Goal: Transaction & Acquisition: Purchase product/service

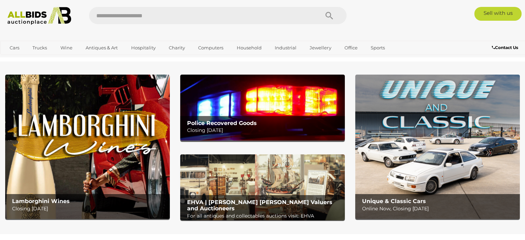
click at [0, 0] on link "View All Hospitality Auctions" at bounding box center [0, 0] width 0 height 0
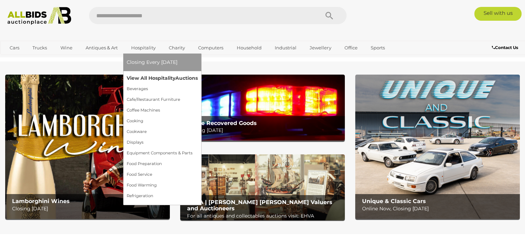
click at [181, 75] on span "Auctions" at bounding box center [186, 78] width 22 height 6
click at [179, 76] on span "Auctions" at bounding box center [186, 78] width 22 height 6
click at [178, 77] on span "Auctions" at bounding box center [186, 78] width 22 height 6
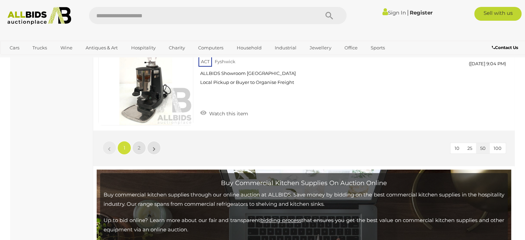
scroll to position [5458, 0]
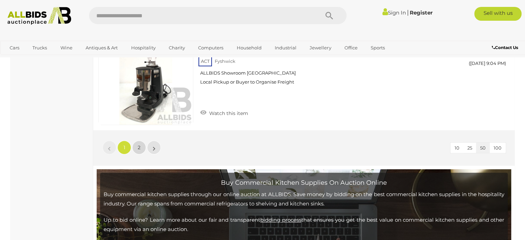
click at [139, 144] on span "2" at bounding box center [139, 147] width 3 height 6
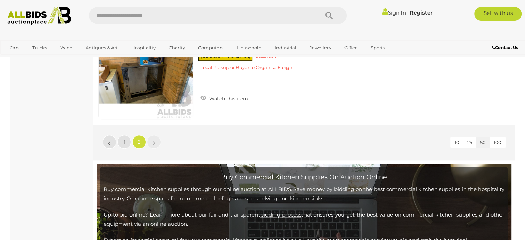
scroll to position [772, 0]
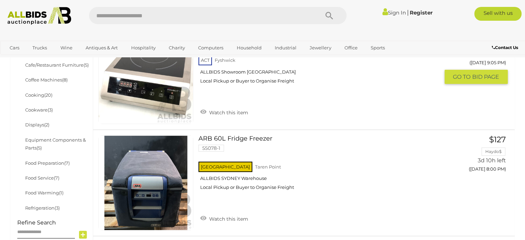
scroll to position [254, 0]
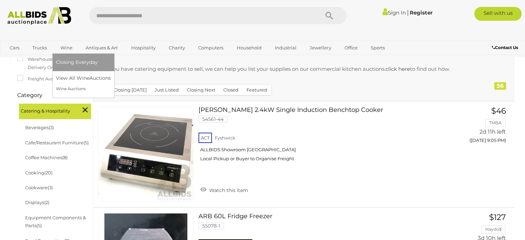
scroll to position [168, 0]
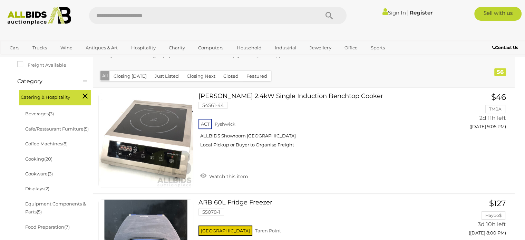
click at [12, 220] on div "Beverages (3) Cafe/Restaurant Furniture (5) Coffee Machines (8) (20) (3) (2)" at bounding box center [51, 192] width 79 height 173
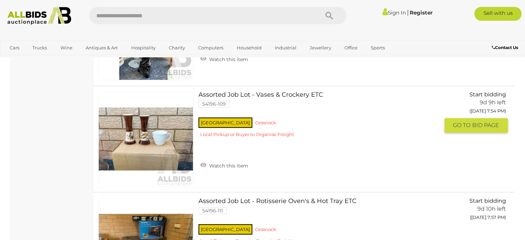
scroll to position [617, 0]
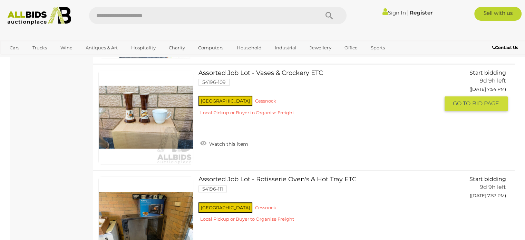
click at [293, 101] on div "[GEOGRAPHIC_DATA] [GEOGRAPHIC_DATA] Local Pickup or Buyer to Organise Freight" at bounding box center [319, 107] width 241 height 27
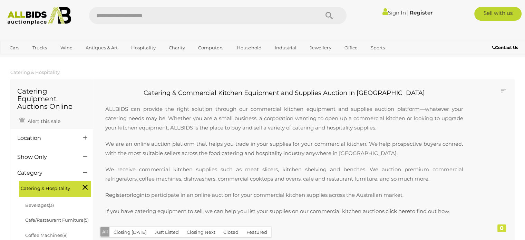
scroll to position [617, 0]
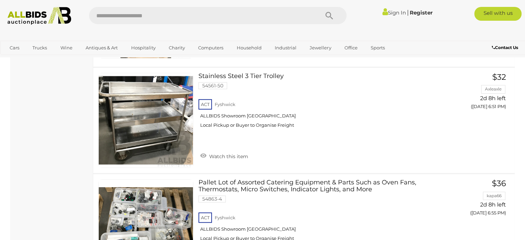
scroll to position [5888, 0]
